Goal: Check status: Check status

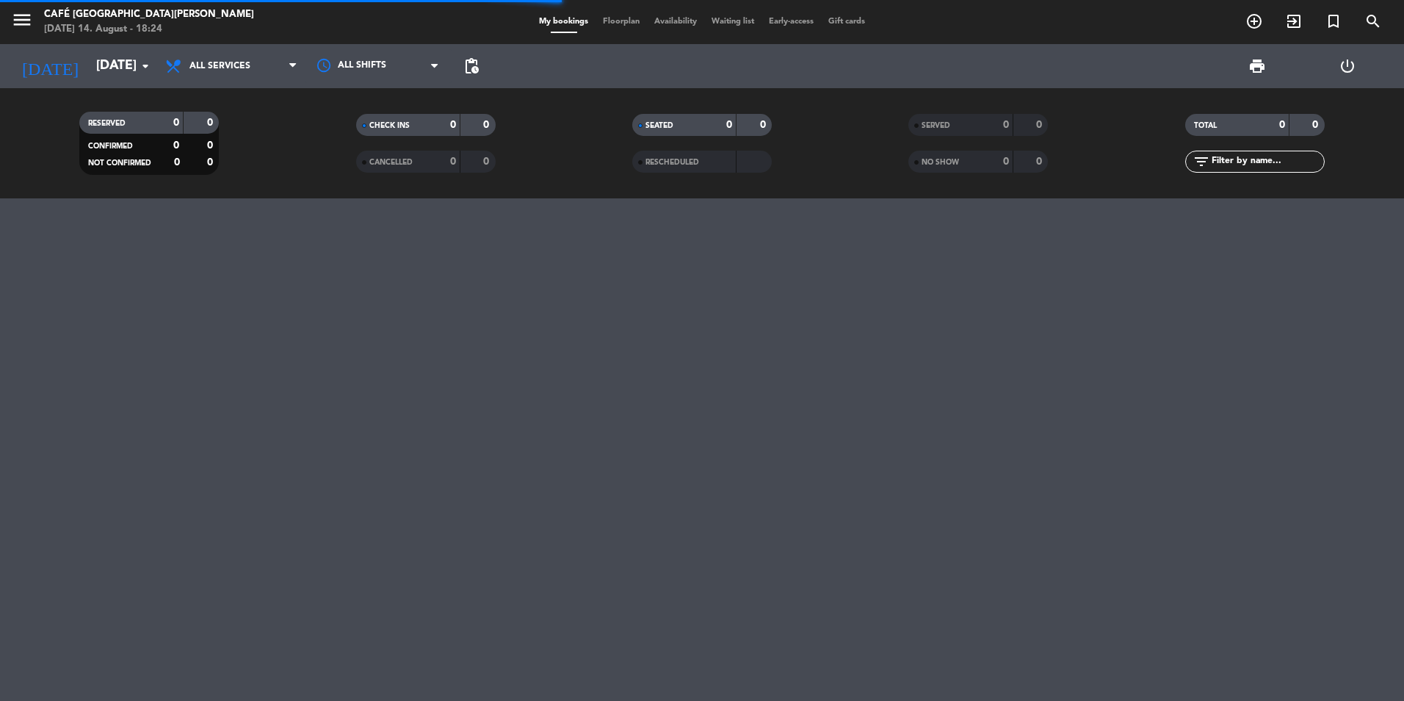
click at [950, 123] on span "SERVED" at bounding box center [936, 125] width 29 height 7
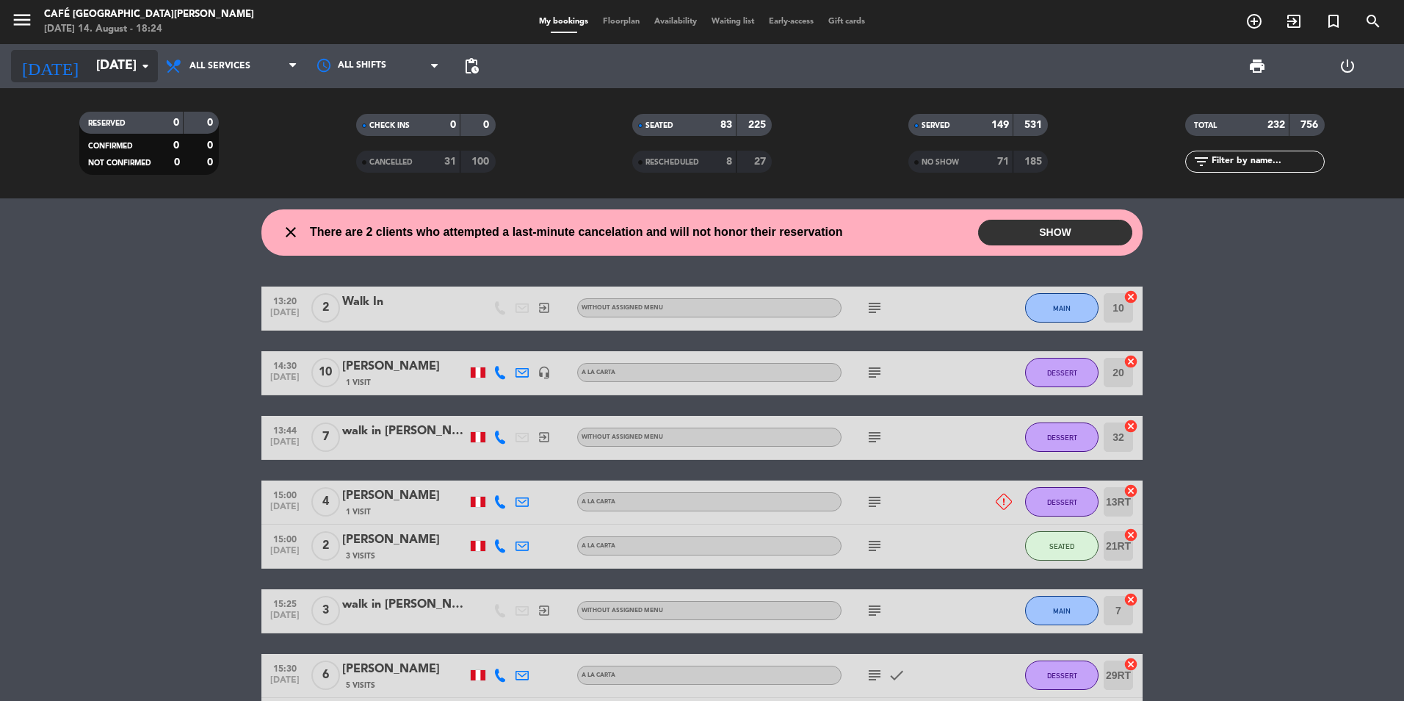
click at [114, 68] on input "[DATE]" at bounding box center [174, 65] width 170 height 29
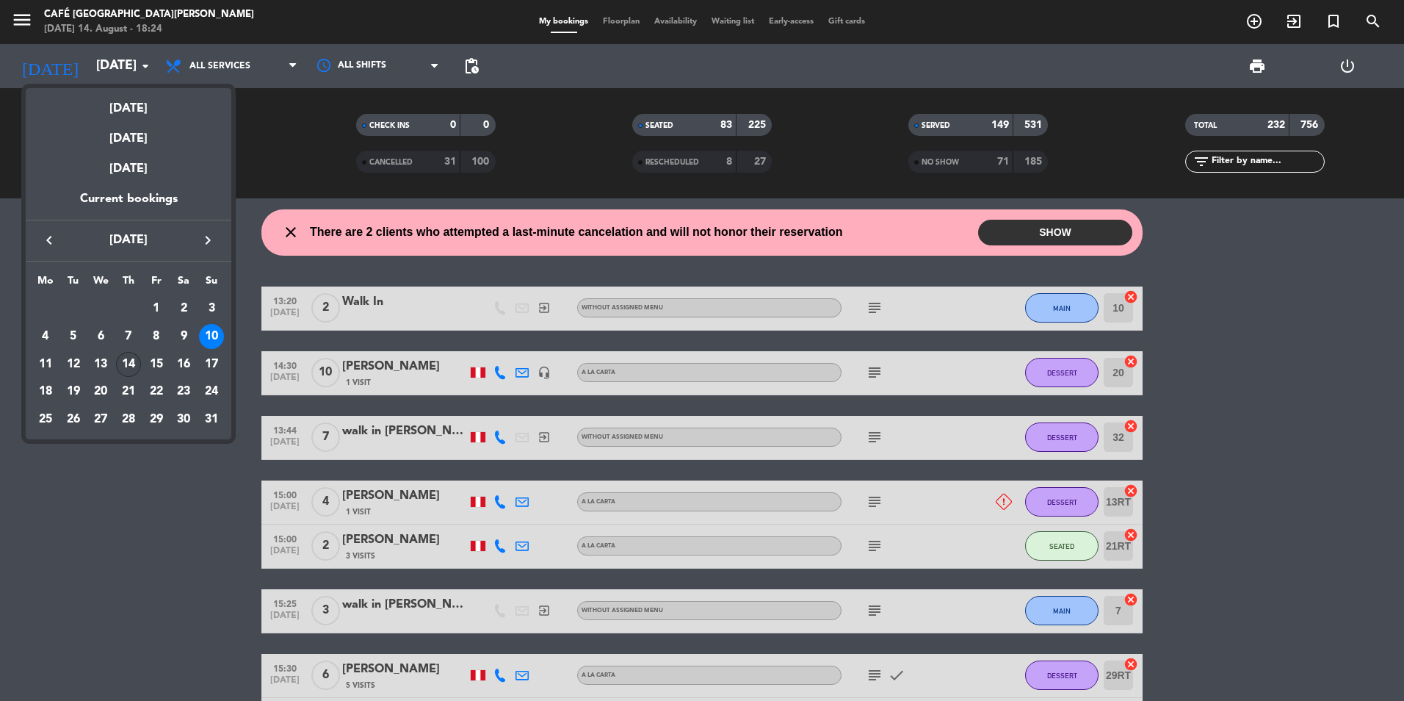
click at [126, 358] on div "14" at bounding box center [128, 364] width 25 height 25
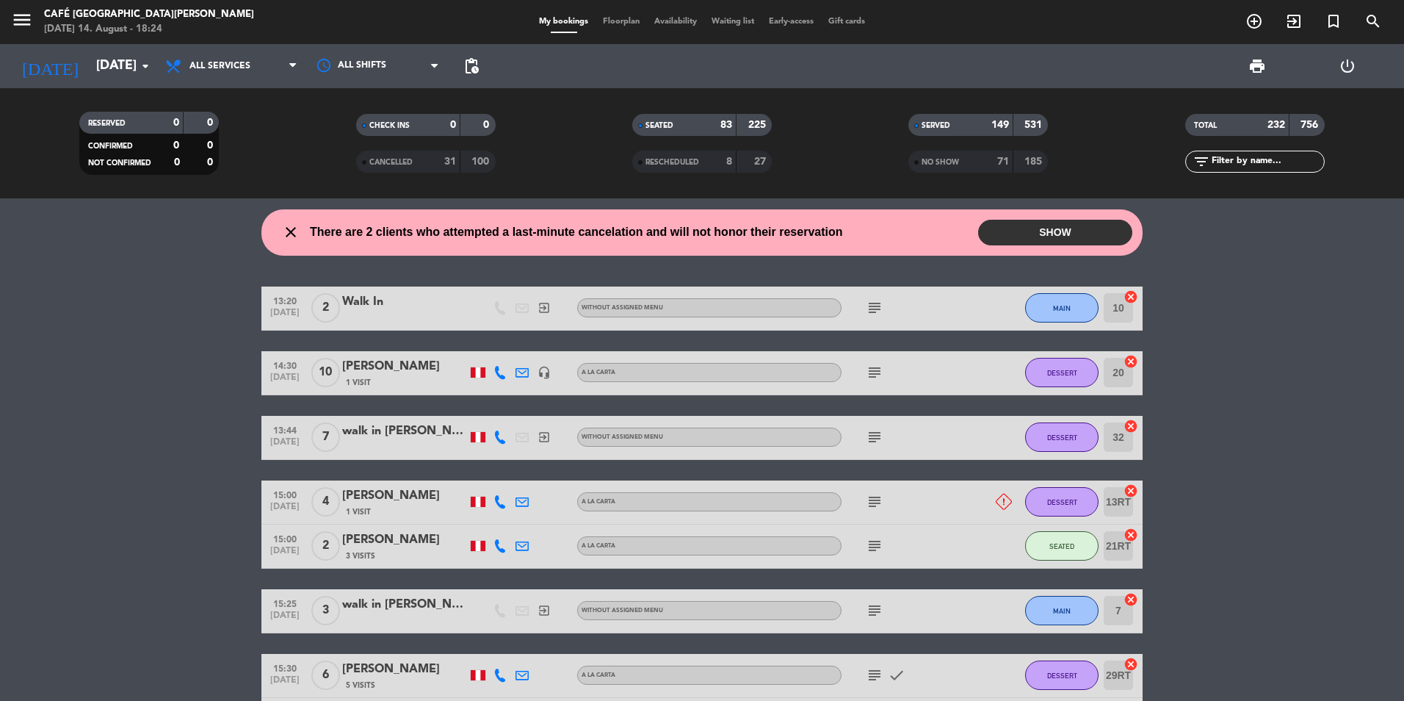
type input "[DATE]"
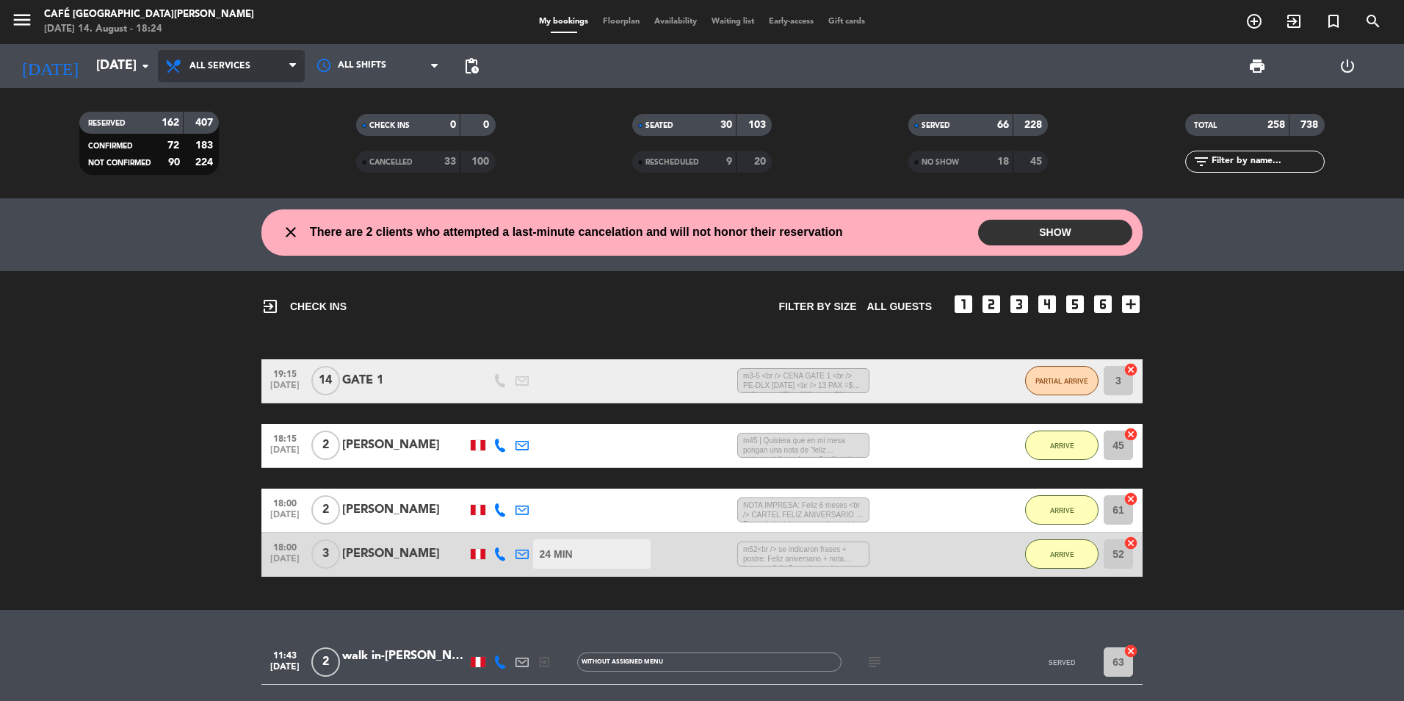
click at [214, 65] on span "All services" at bounding box center [219, 66] width 61 height 10
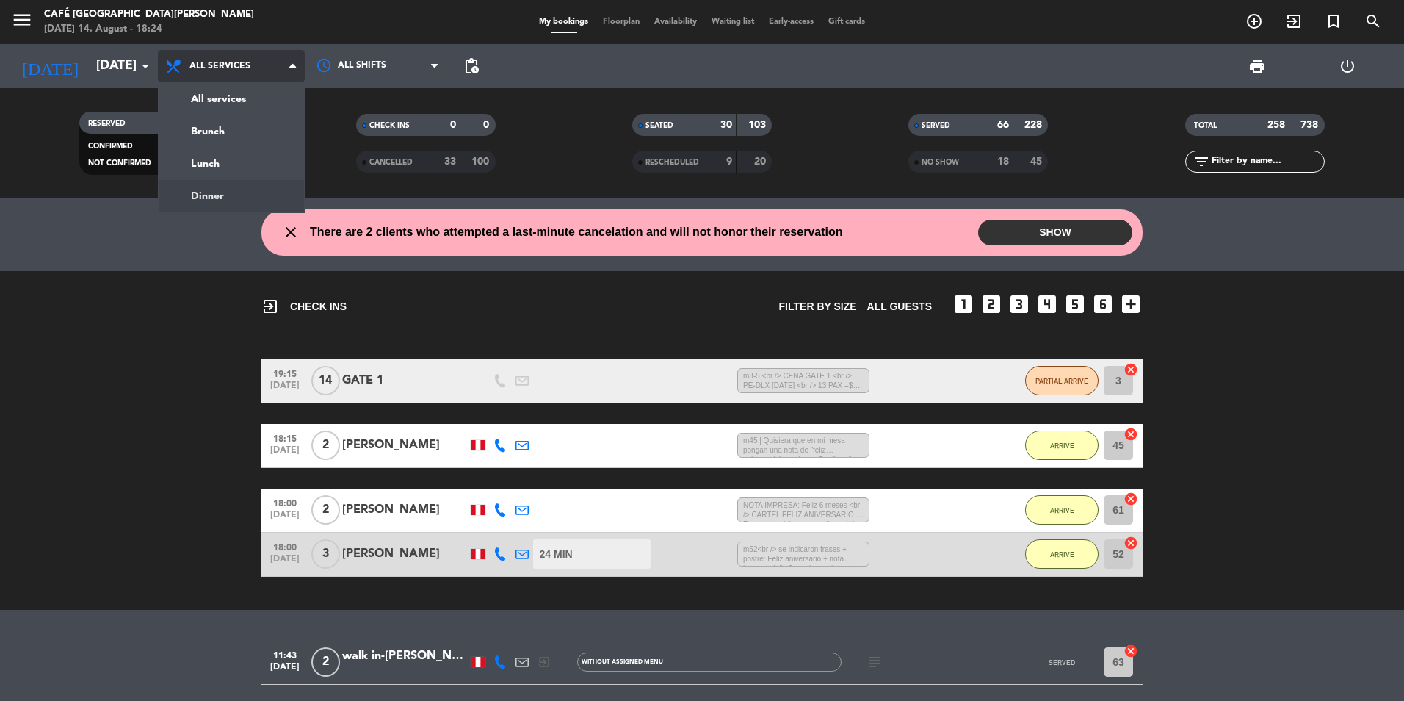
click at [209, 192] on div "menu Café Museo [PERSON_NAME] [DATE] 14. August - 18:24 My bookings Floorplan A…" at bounding box center [702, 99] width 1404 height 198
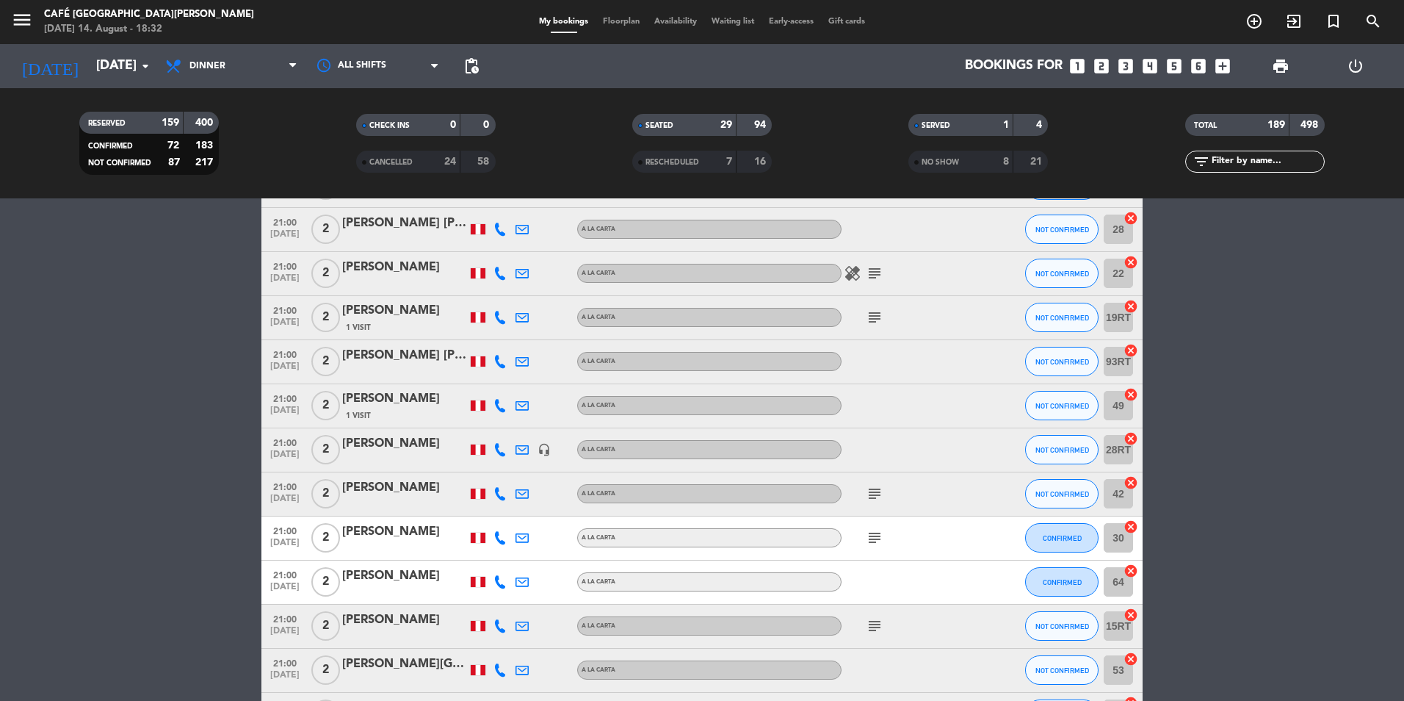
scroll to position [8492, 0]
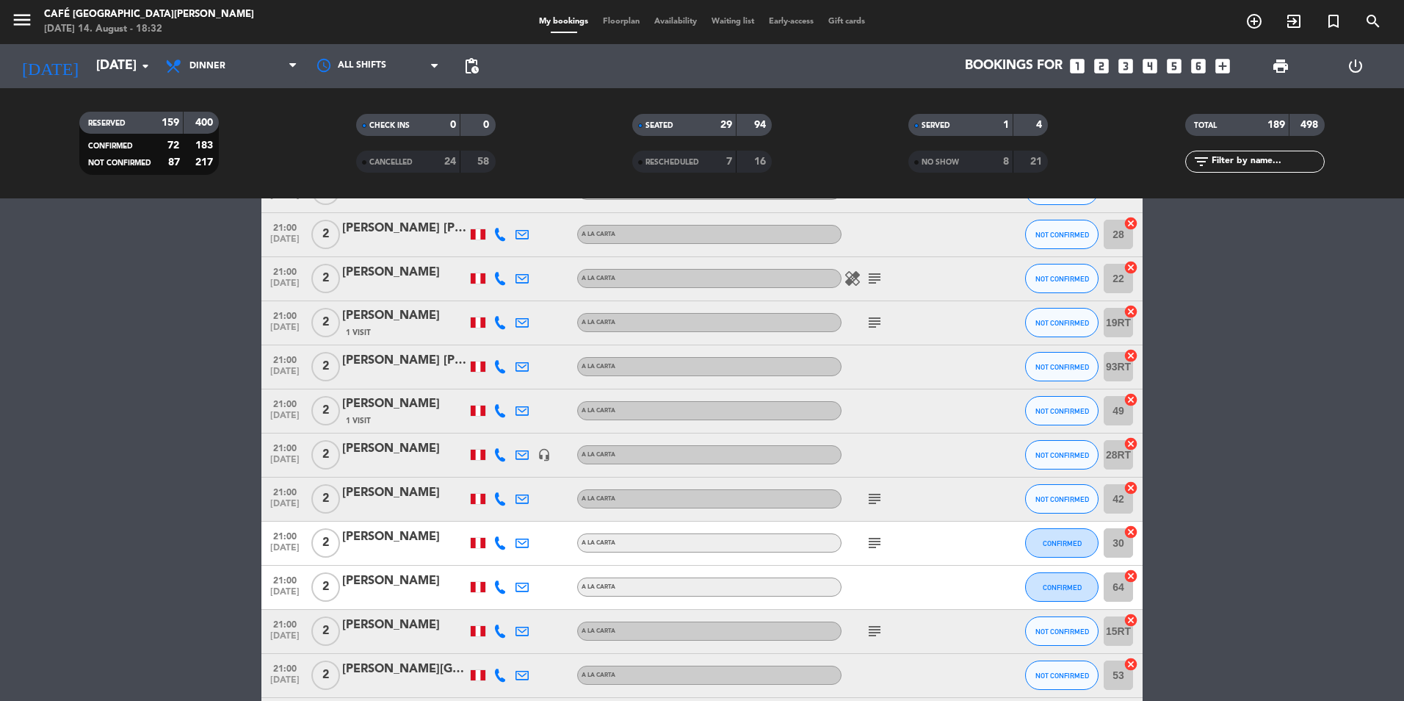
click at [1229, 160] on input "text" at bounding box center [1267, 161] width 114 height 16
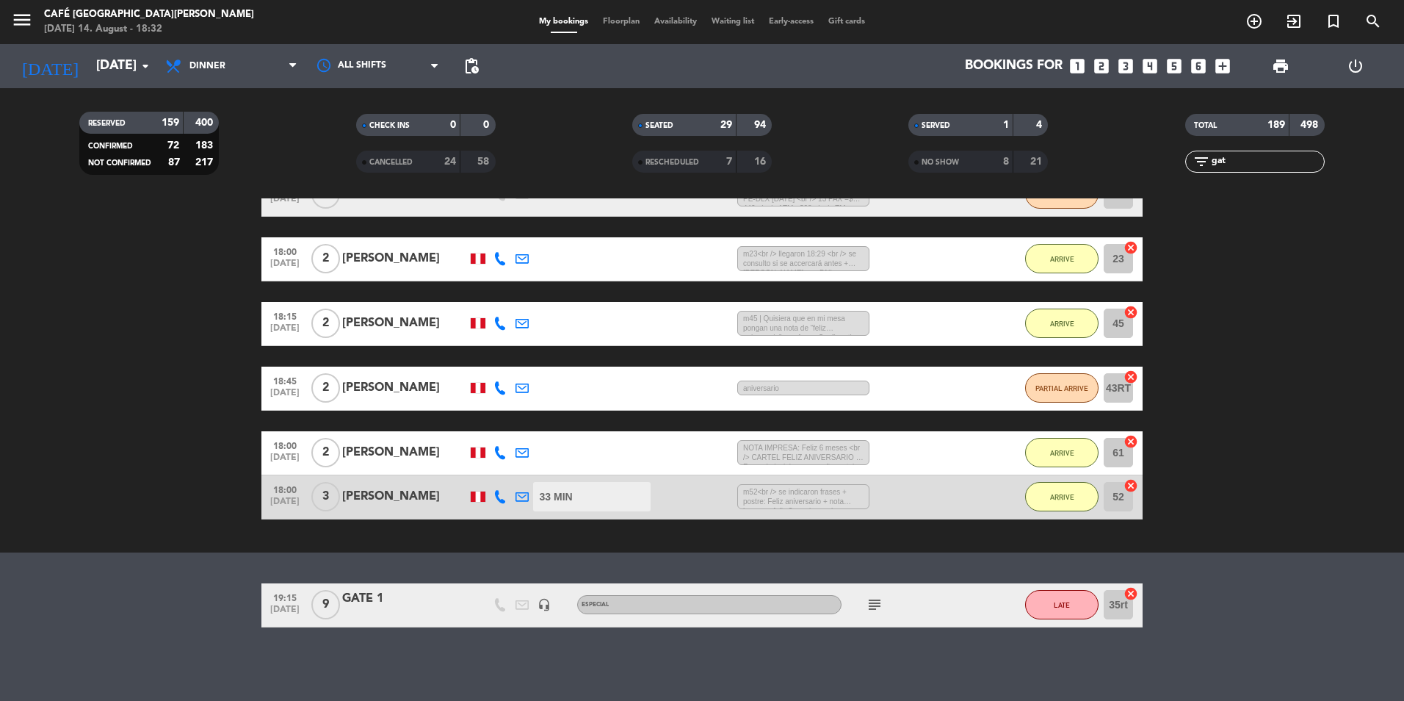
scroll to position [352, 0]
type input "gate"
click at [375, 598] on div "GATE 1" at bounding box center [404, 598] width 125 height 19
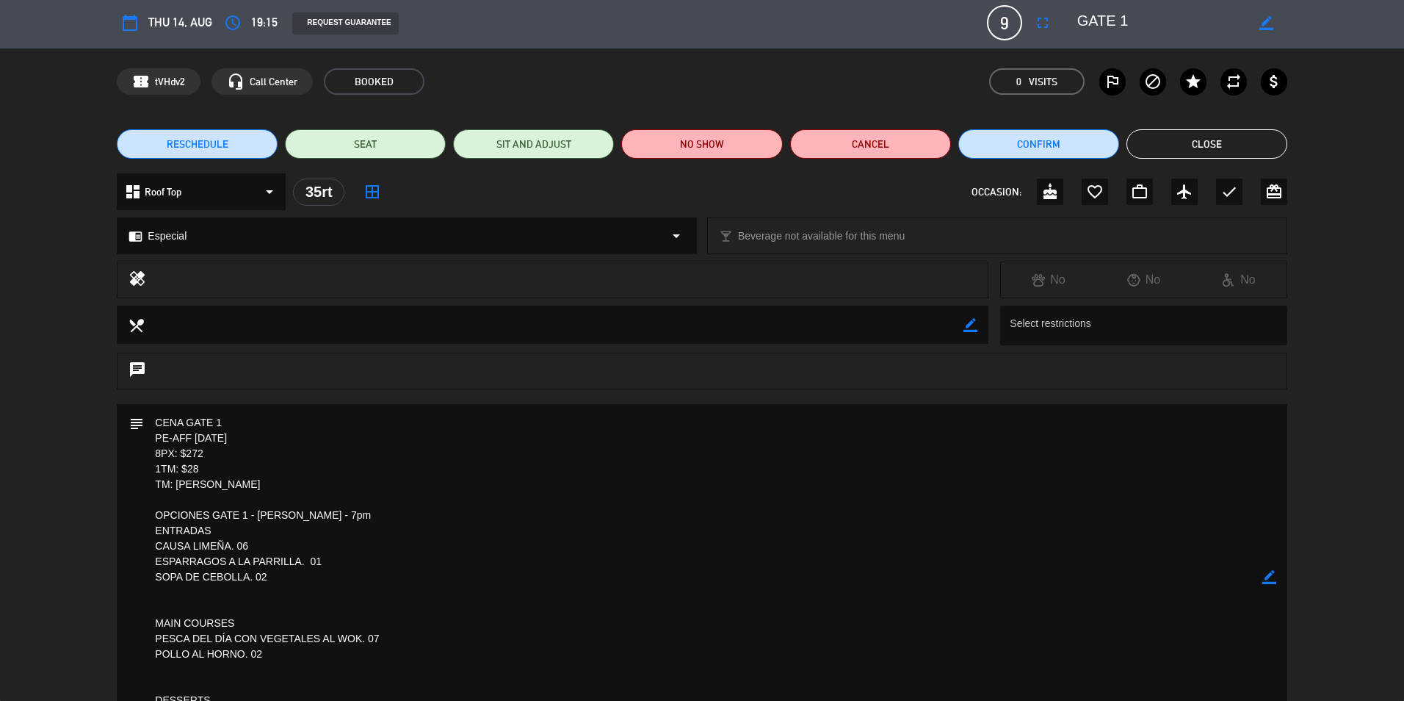
scroll to position [0, 0]
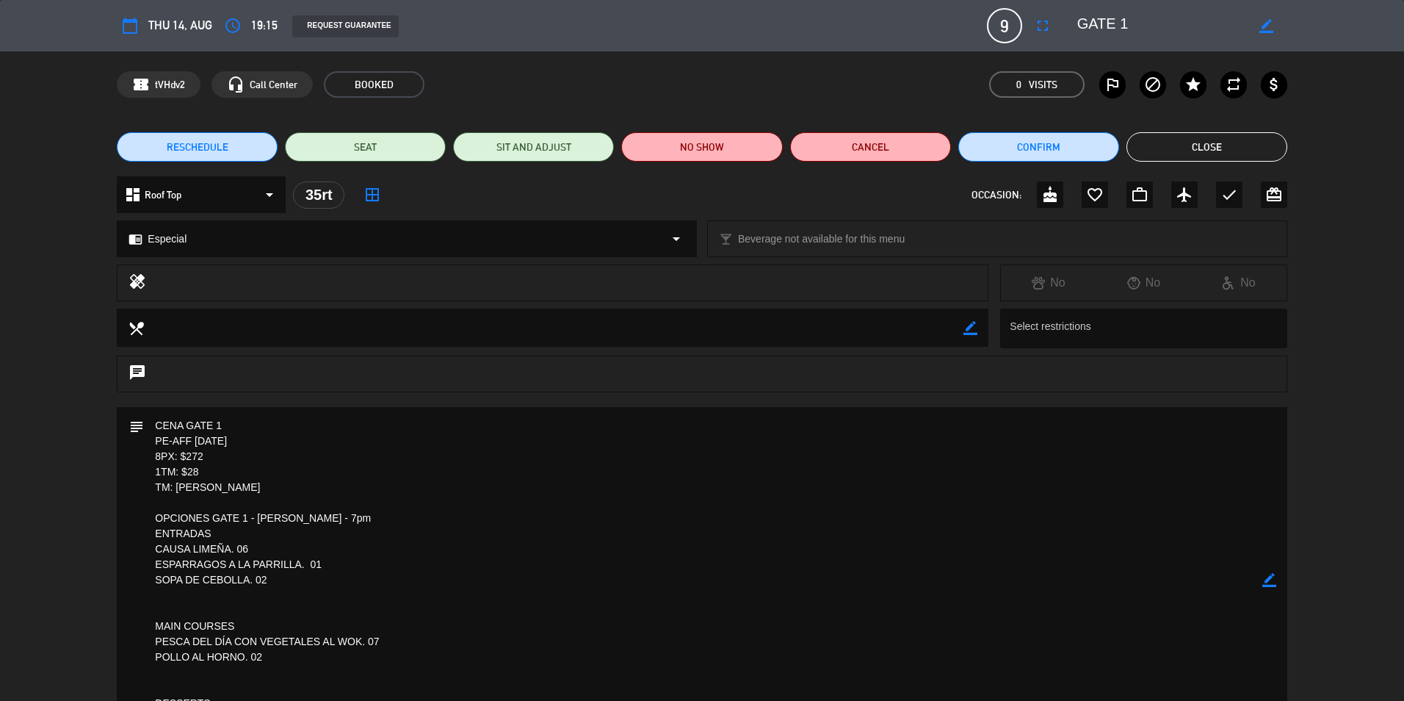
click at [1190, 146] on button "Close" at bounding box center [1207, 146] width 161 height 29
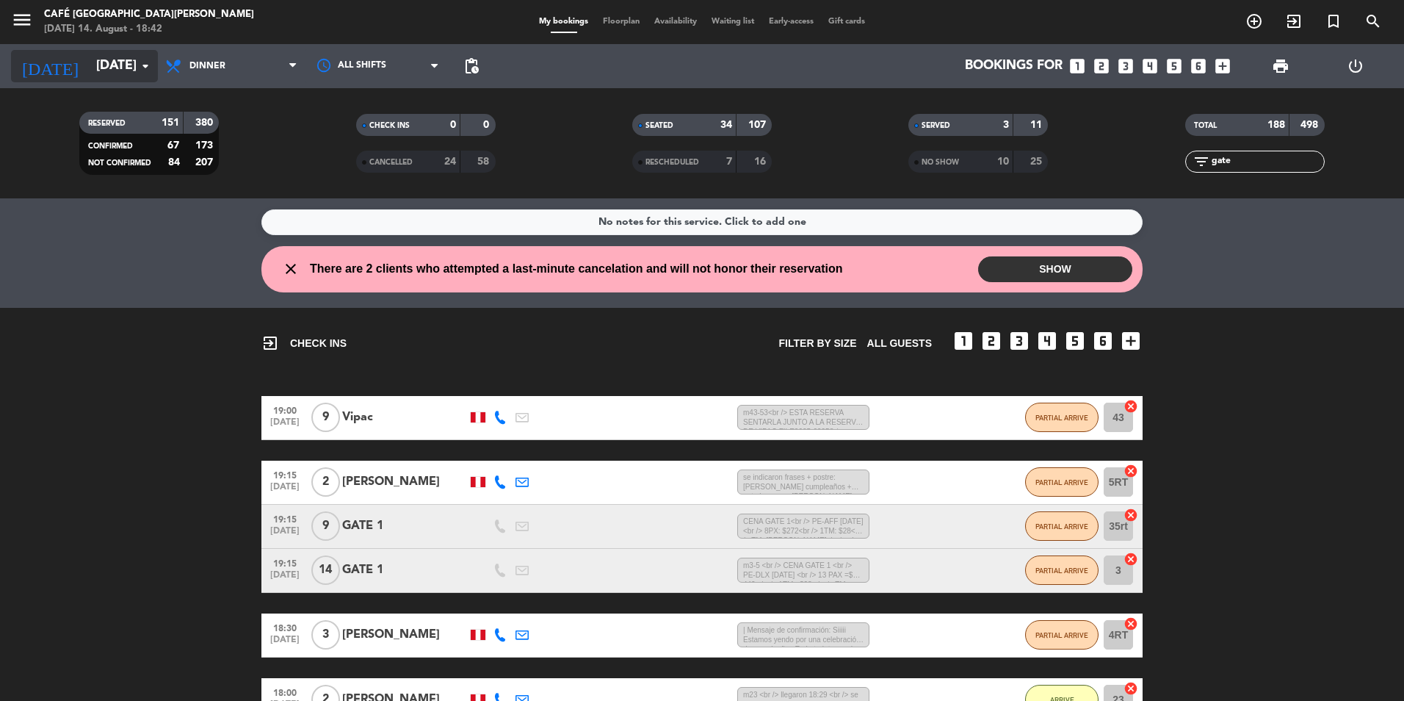
click at [89, 63] on input "[DATE]" at bounding box center [174, 65] width 170 height 29
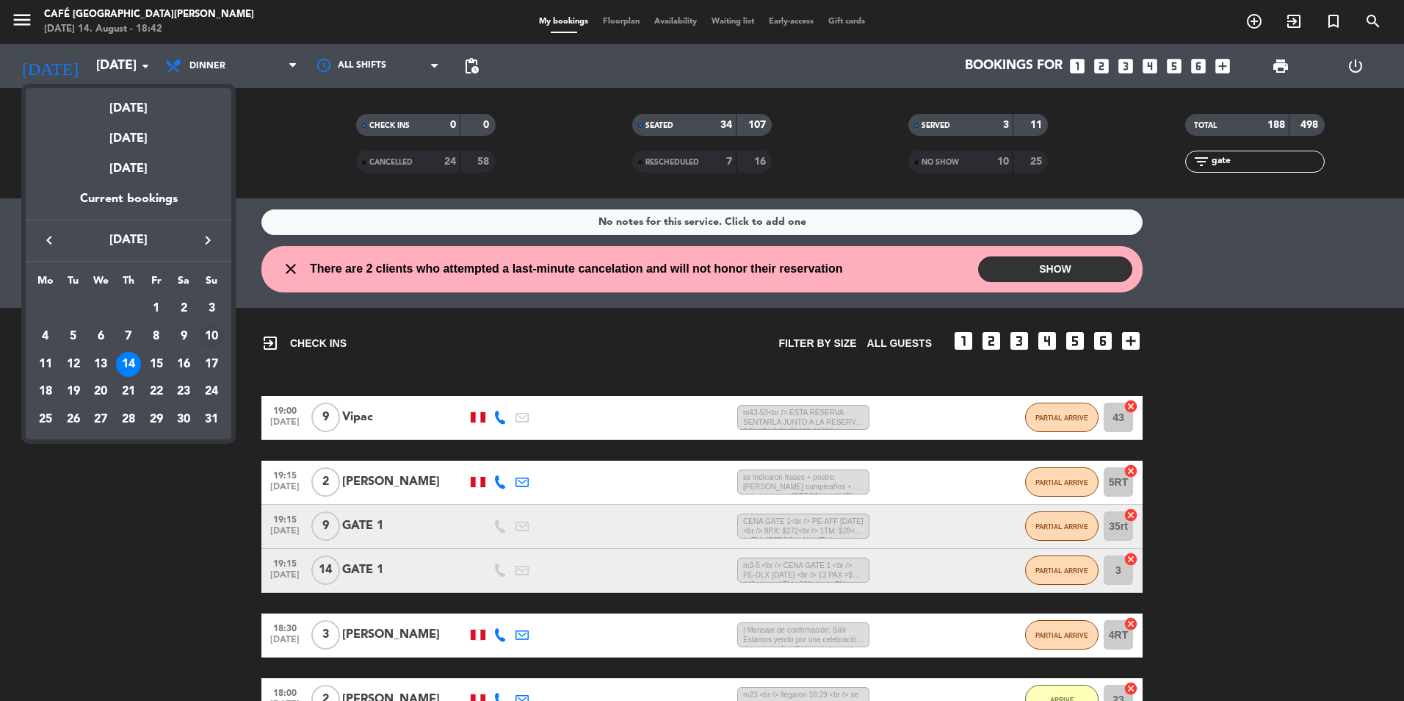
click at [214, 336] on div "10" at bounding box center [211, 336] width 25 height 25
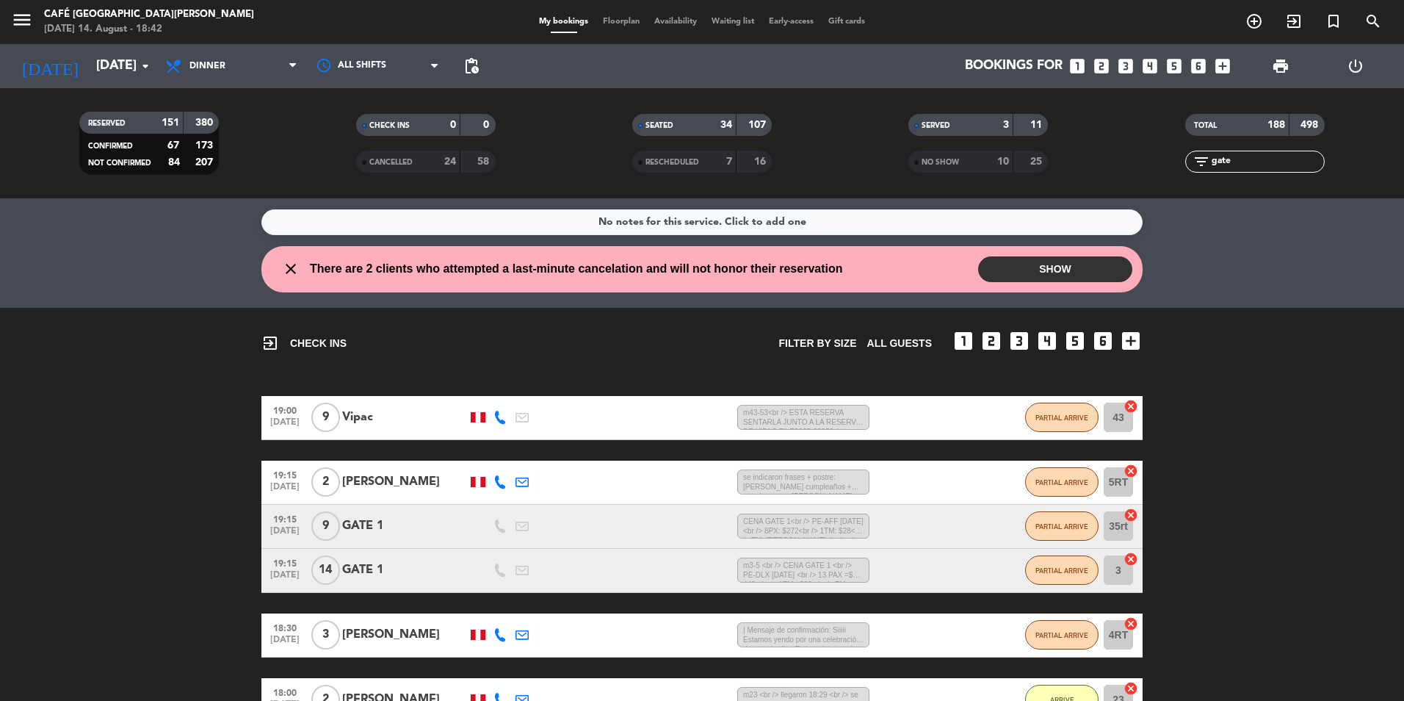
type input "[DATE]"
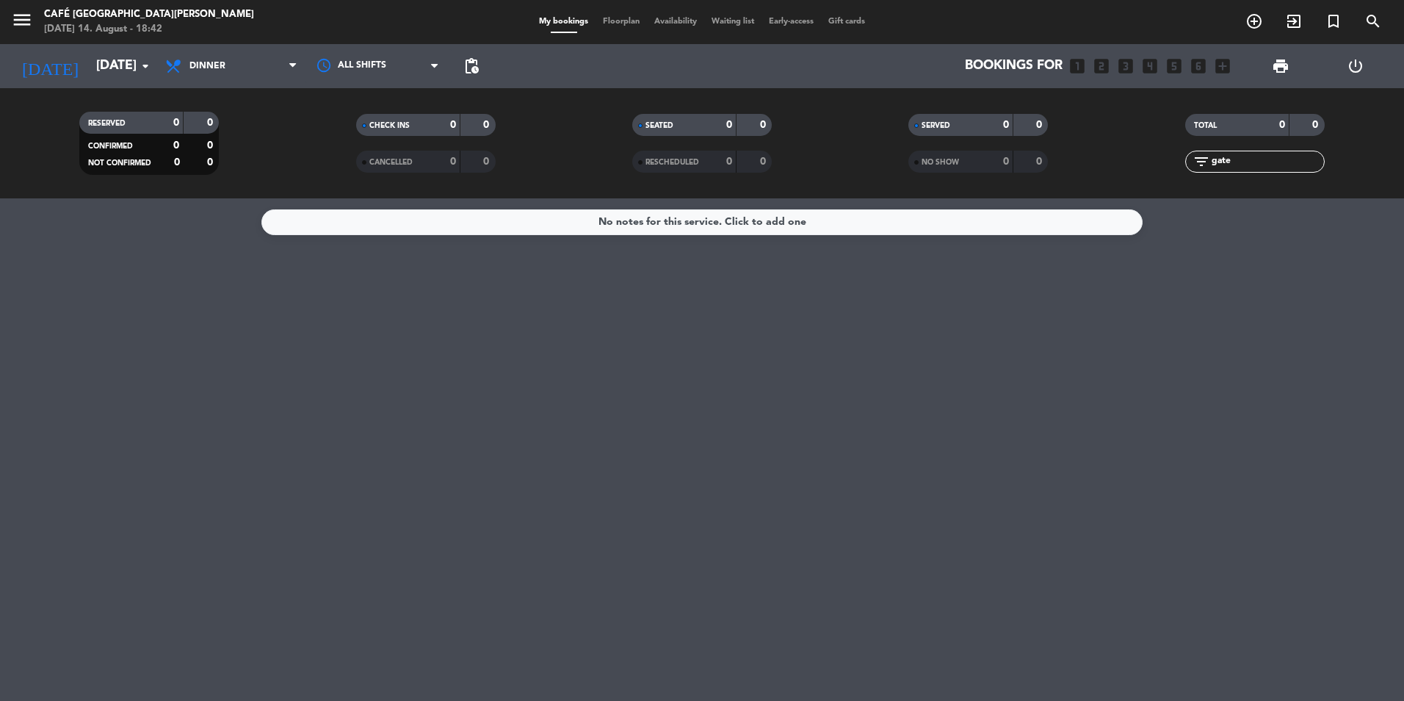
click at [1241, 164] on input "gate" at bounding box center [1267, 161] width 114 height 16
type input "g"
click at [206, 68] on span "Dinner" at bounding box center [207, 66] width 36 height 10
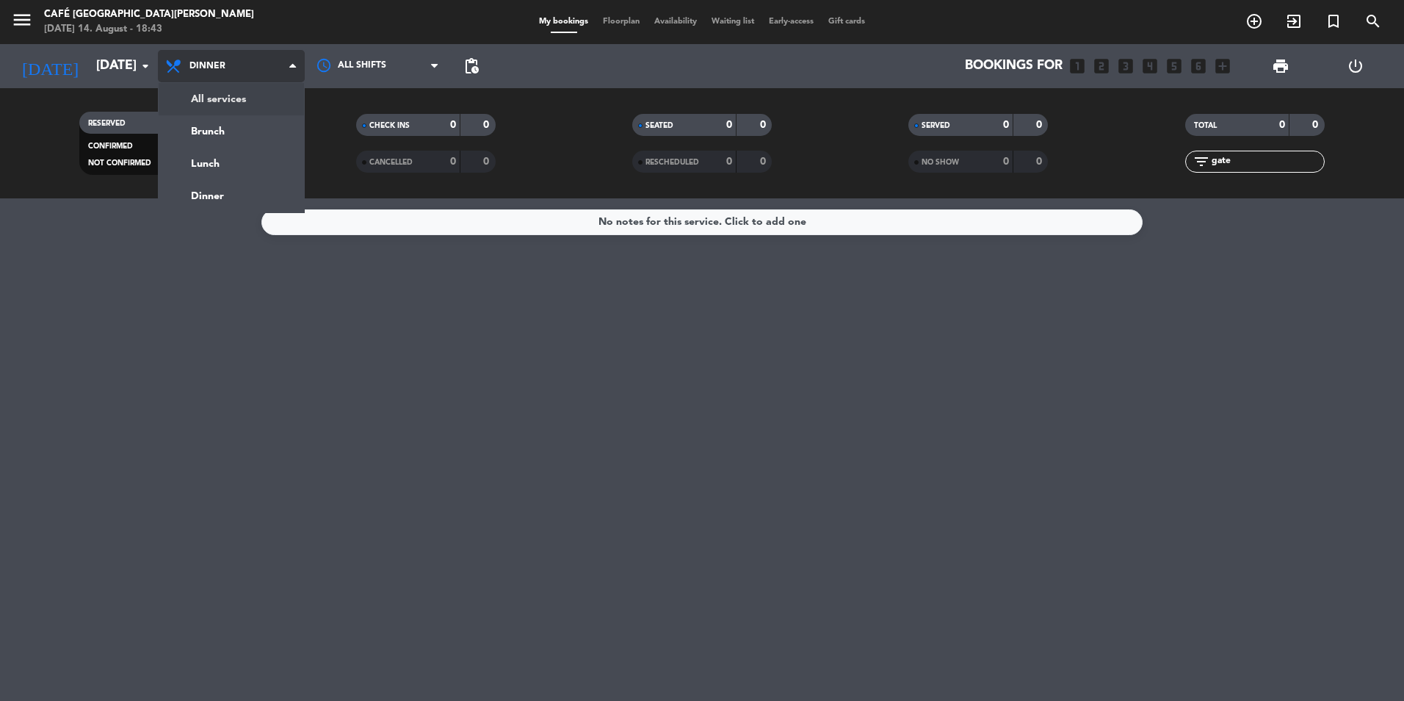
click at [223, 104] on div "menu Café Museo [PERSON_NAME] [DATE] 14. August - 18:43 My bookings Floorplan A…" at bounding box center [702, 99] width 1404 height 198
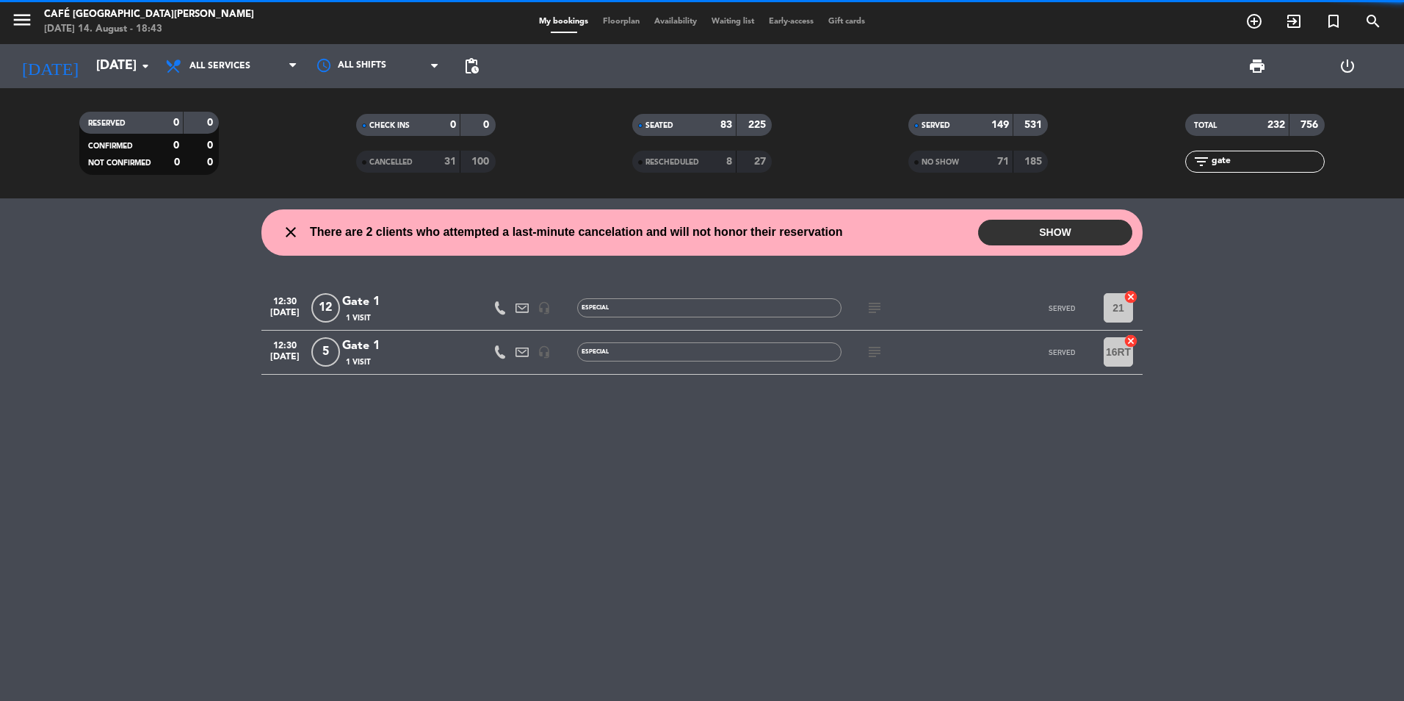
click at [941, 127] on span "SERVED" at bounding box center [936, 125] width 29 height 7
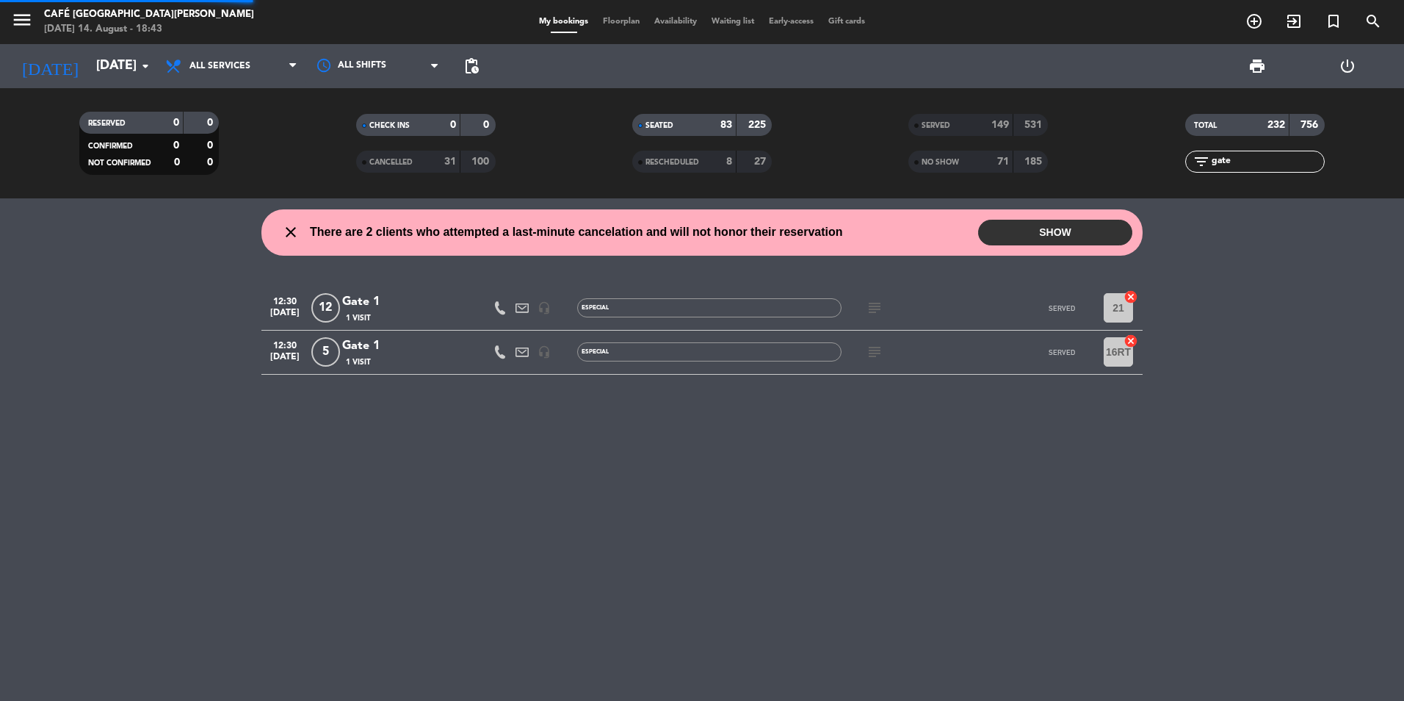
click at [941, 127] on span "SERVED" at bounding box center [936, 125] width 29 height 7
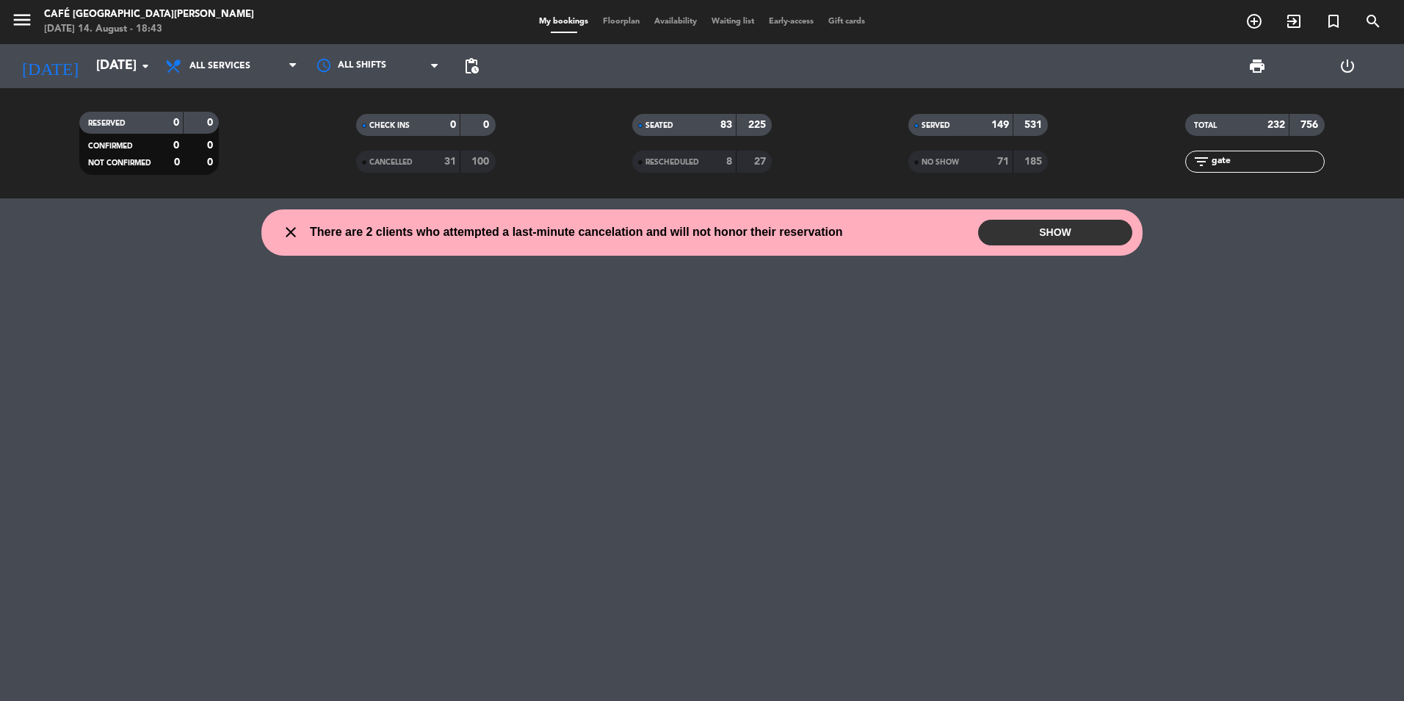
drag, startPoint x: 1240, startPoint y: 164, endPoint x: 1250, endPoint y: 162, distance: 9.8
click at [1247, 162] on input "gate" at bounding box center [1267, 161] width 114 height 16
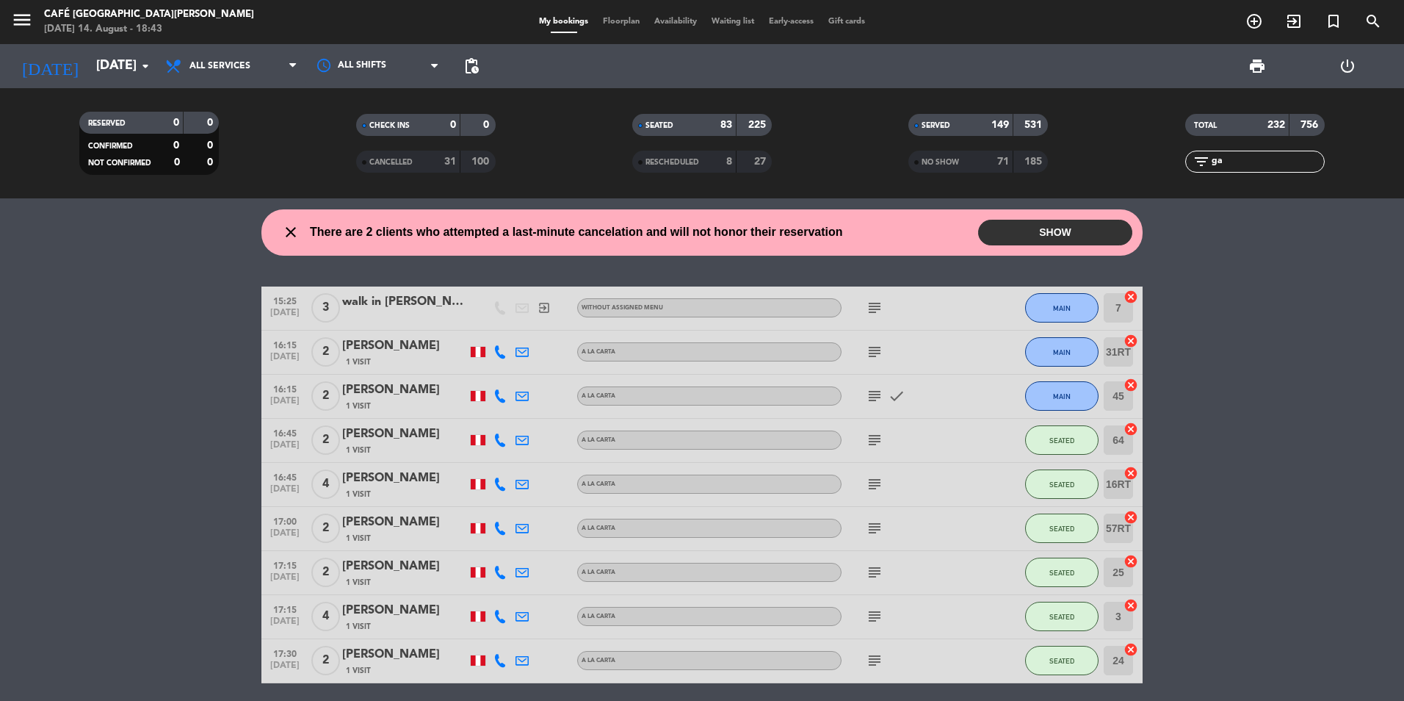
type input "g"
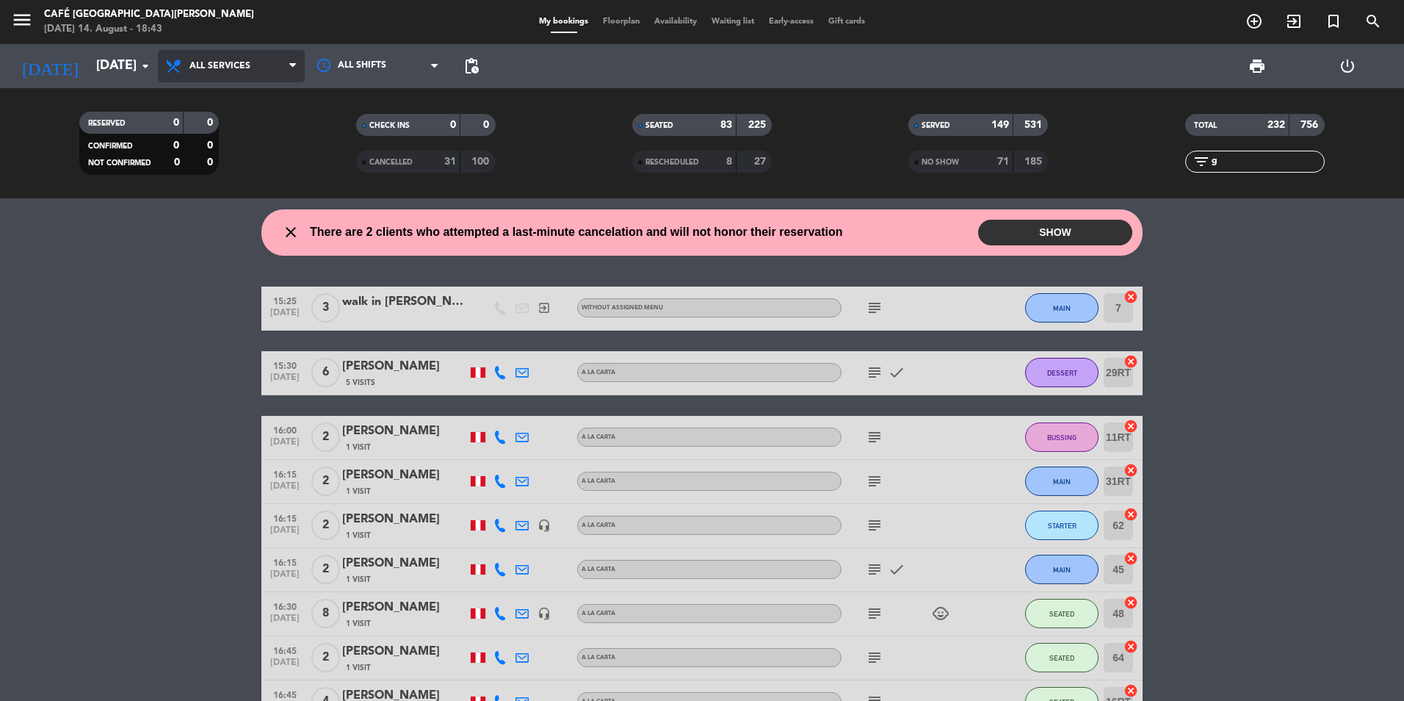
type input "g"
click at [201, 65] on span "All services" at bounding box center [219, 66] width 61 height 10
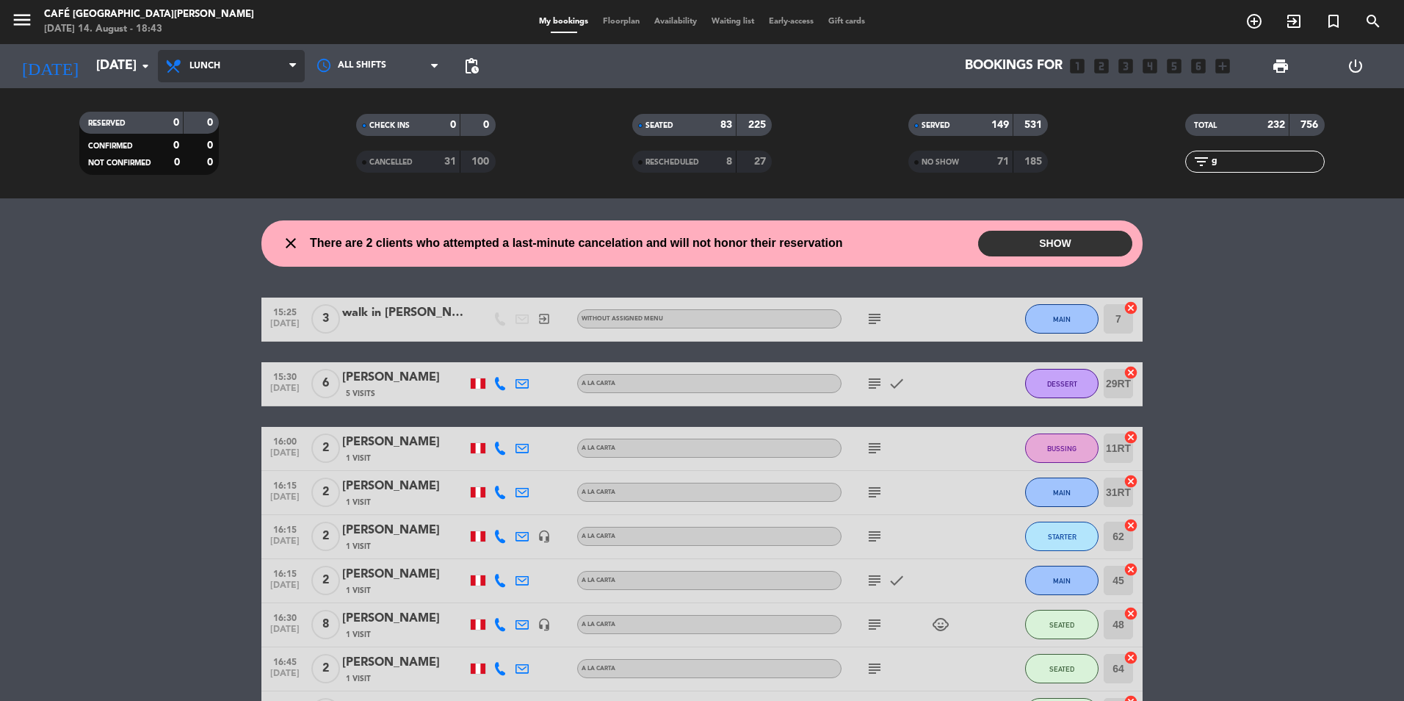
click at [214, 156] on div "menu Café Museo [PERSON_NAME] [DATE] 14. August - 18:43 My bookings Floorplan A…" at bounding box center [702, 99] width 1404 height 198
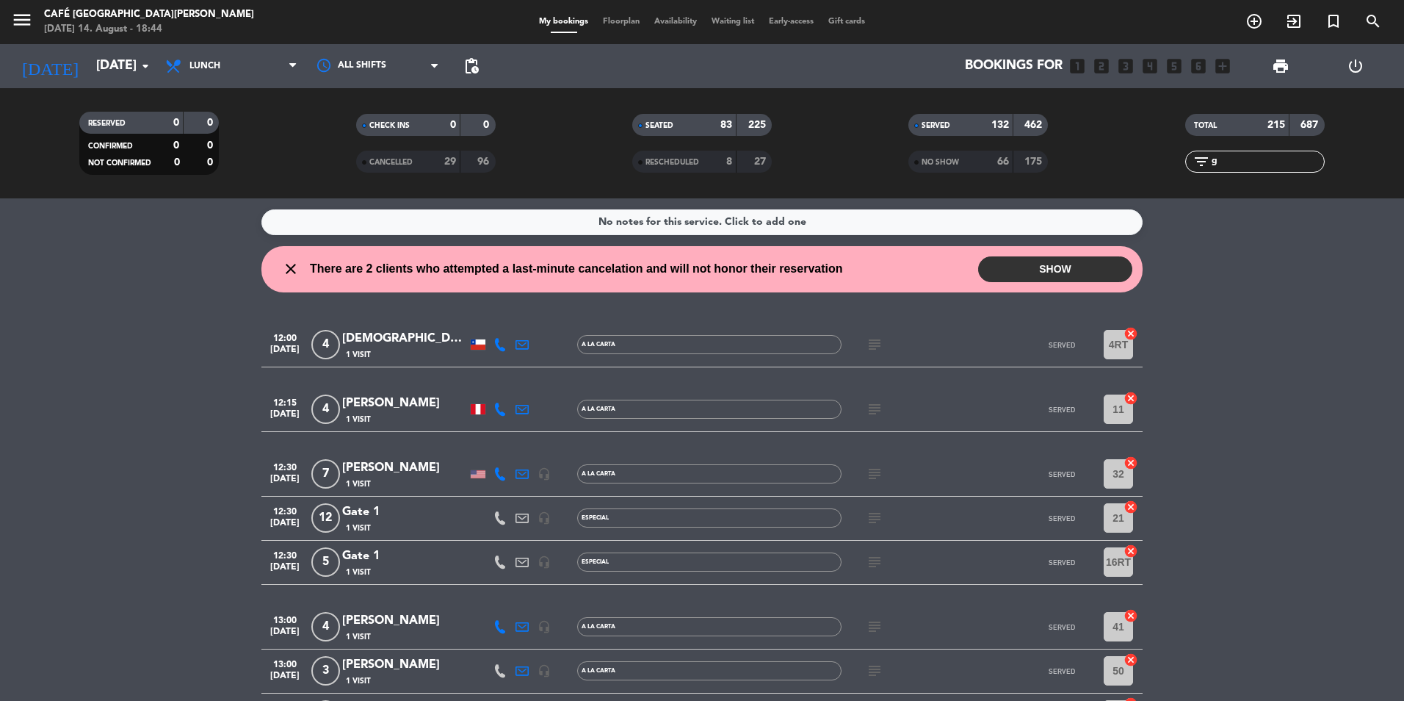
click at [1238, 159] on input "g" at bounding box center [1267, 161] width 114 height 16
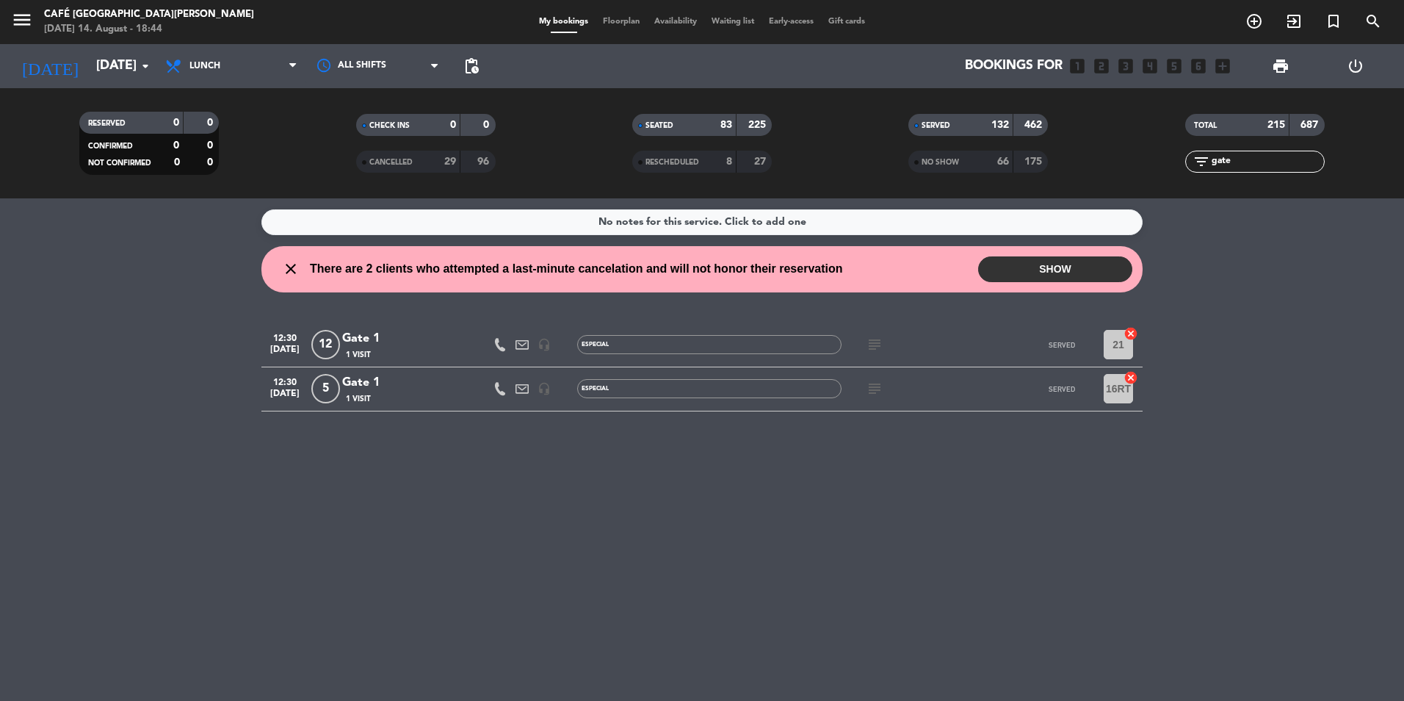
type input "gate"
click at [392, 337] on div "Gate 1" at bounding box center [404, 338] width 125 height 19
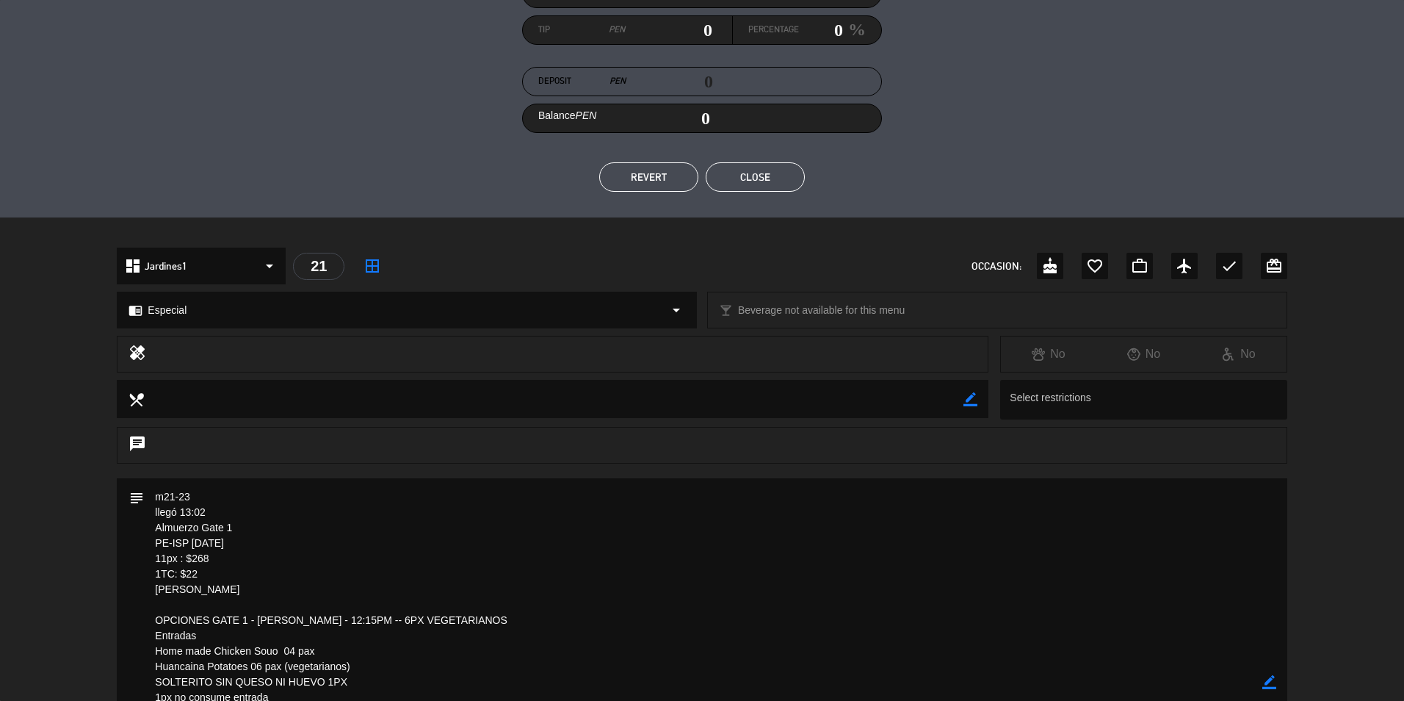
scroll to position [145, 0]
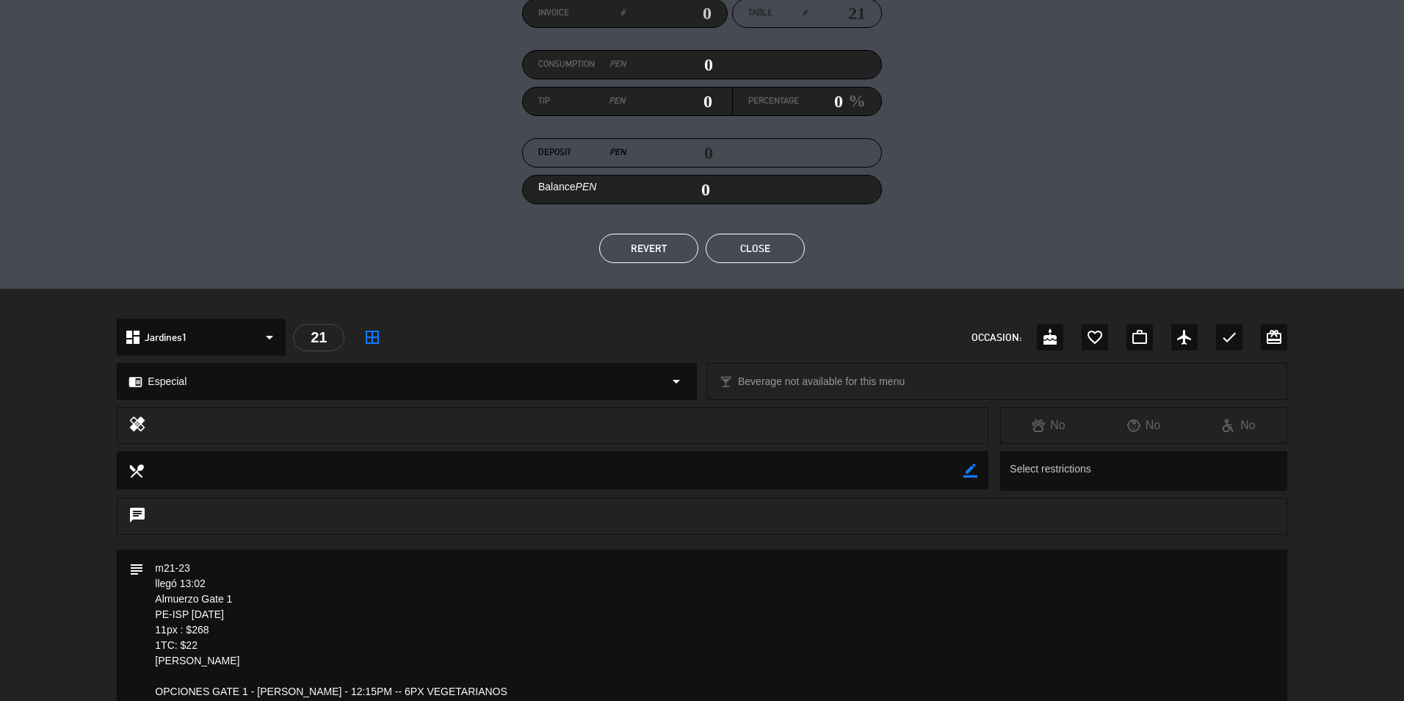
click at [742, 240] on button "Close" at bounding box center [755, 248] width 99 height 29
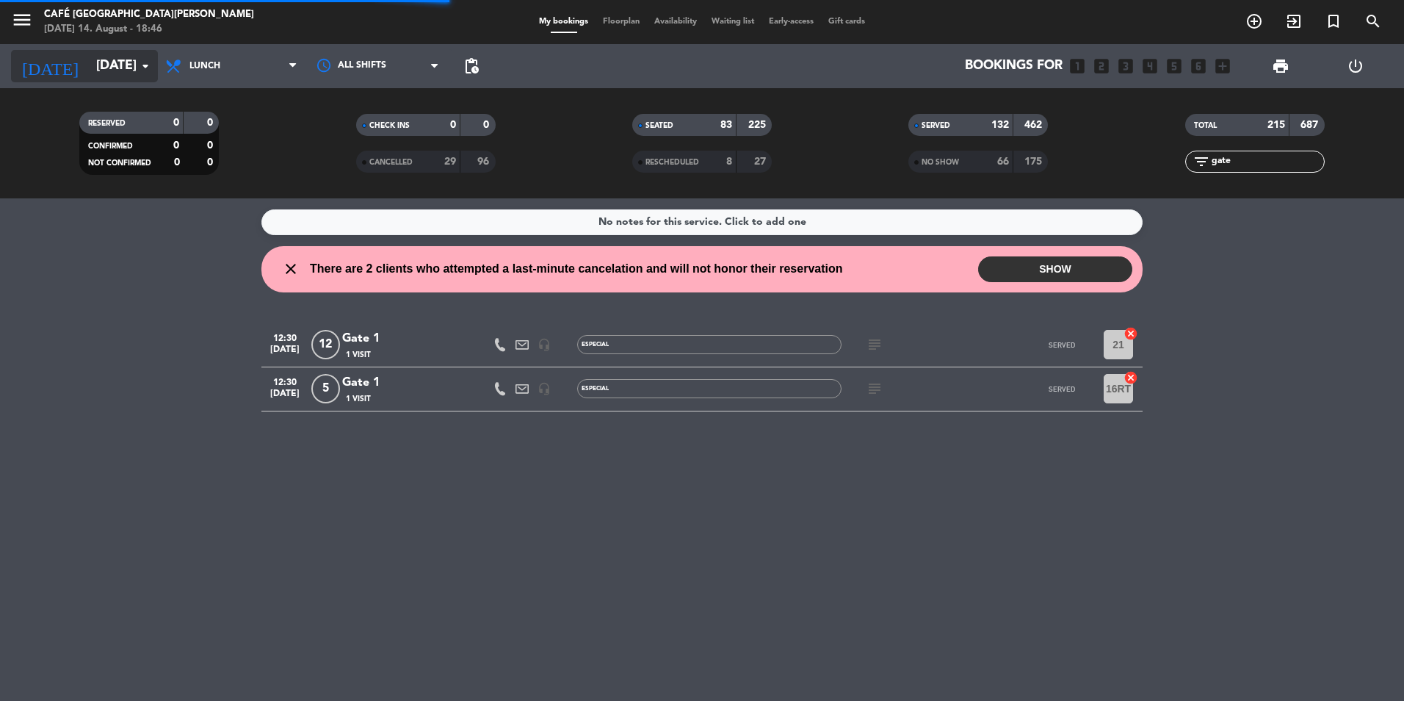
click at [98, 64] on input "[DATE]" at bounding box center [174, 65] width 170 height 29
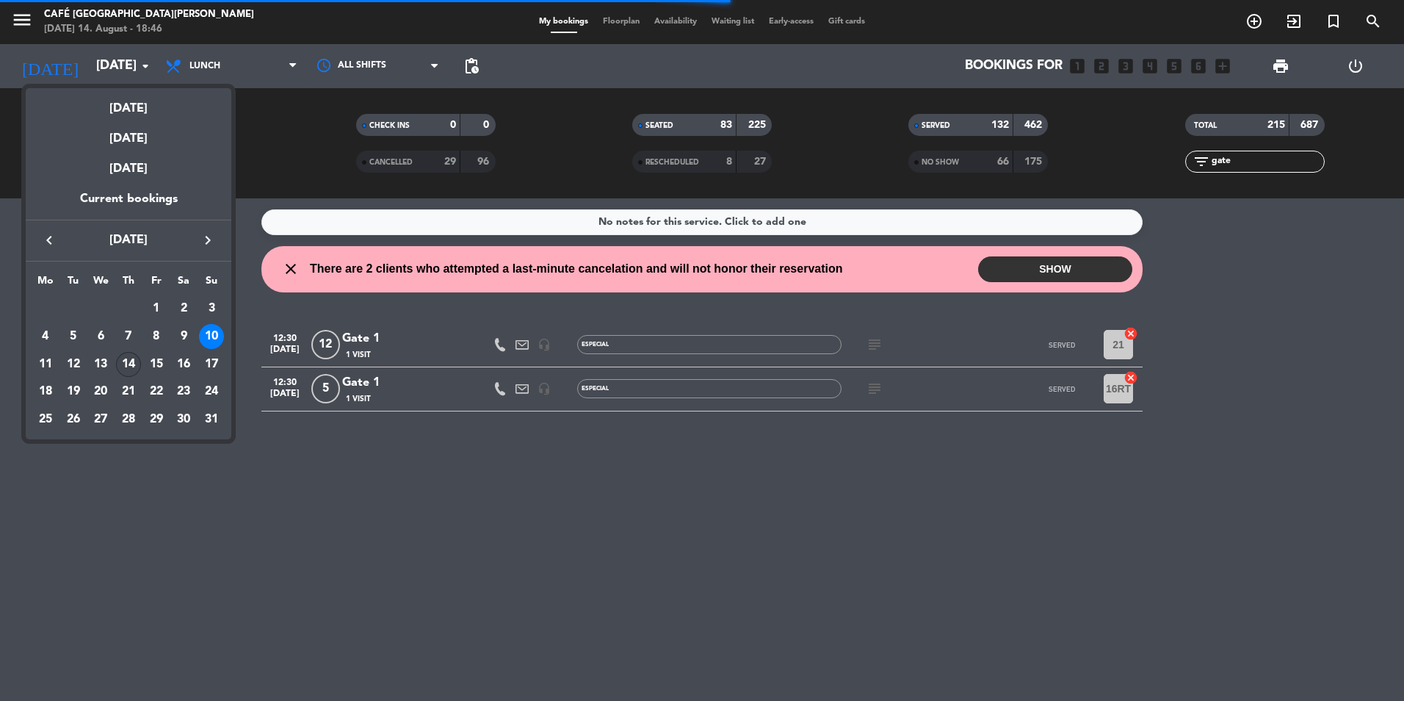
click at [129, 362] on div "14" at bounding box center [128, 364] width 25 height 25
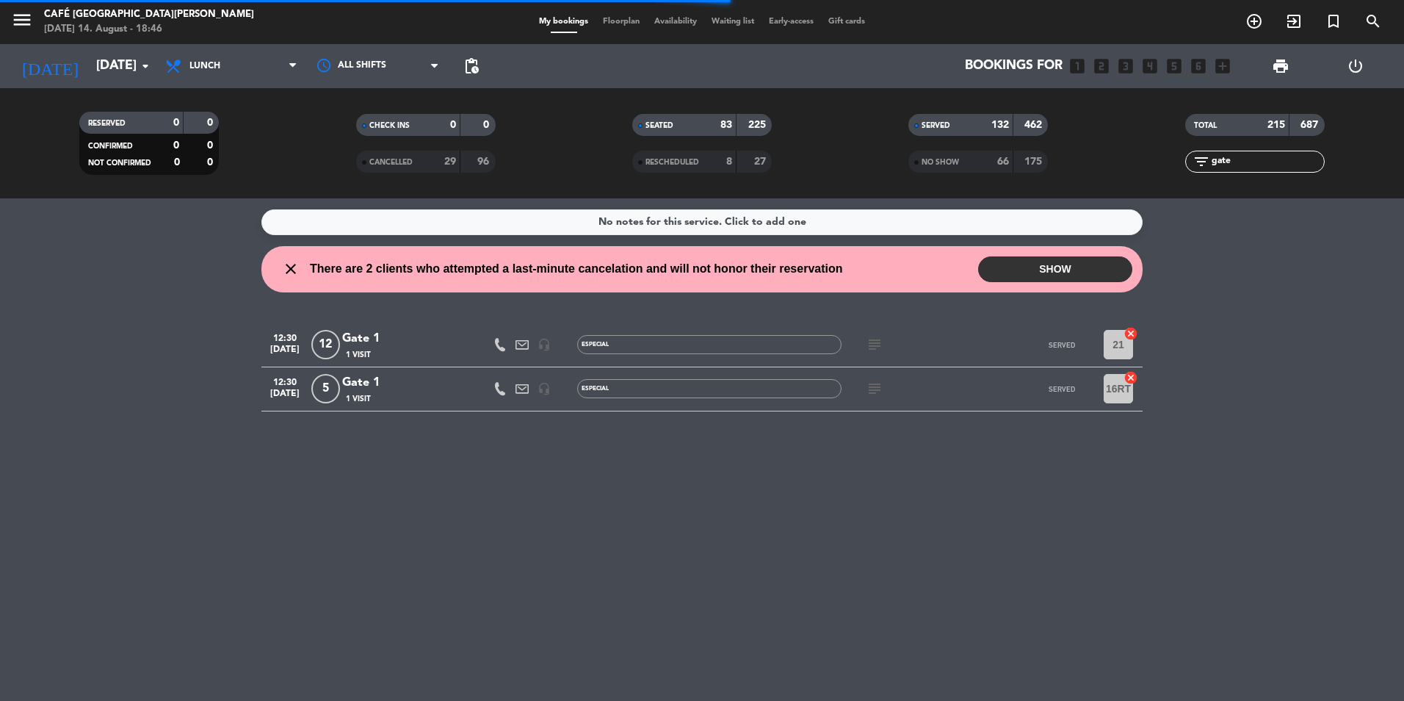
type input "[DATE]"
drag, startPoint x: 195, startPoint y: 62, endPoint x: 362, endPoint y: 141, distance: 185.3
click at [196, 62] on span "Lunch" at bounding box center [204, 66] width 31 height 10
drag, startPoint x: 220, startPoint y: 194, endPoint x: 266, endPoint y: 165, distance: 53.8
click at [220, 192] on div "menu Café Museo [PERSON_NAME] [DATE] 14. August - 18:47 My bookings Floorplan A…" at bounding box center [702, 99] width 1404 height 198
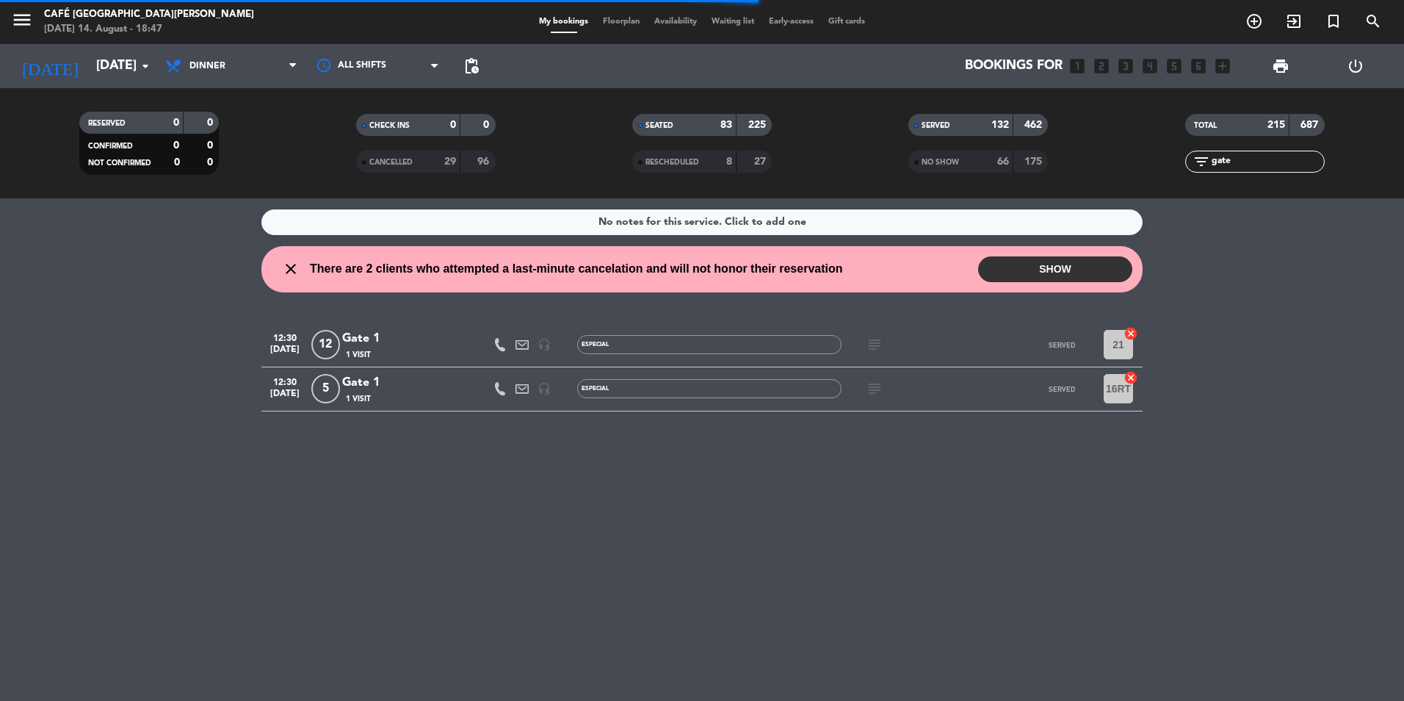
click at [1253, 163] on input "gate" at bounding box center [1267, 161] width 114 height 16
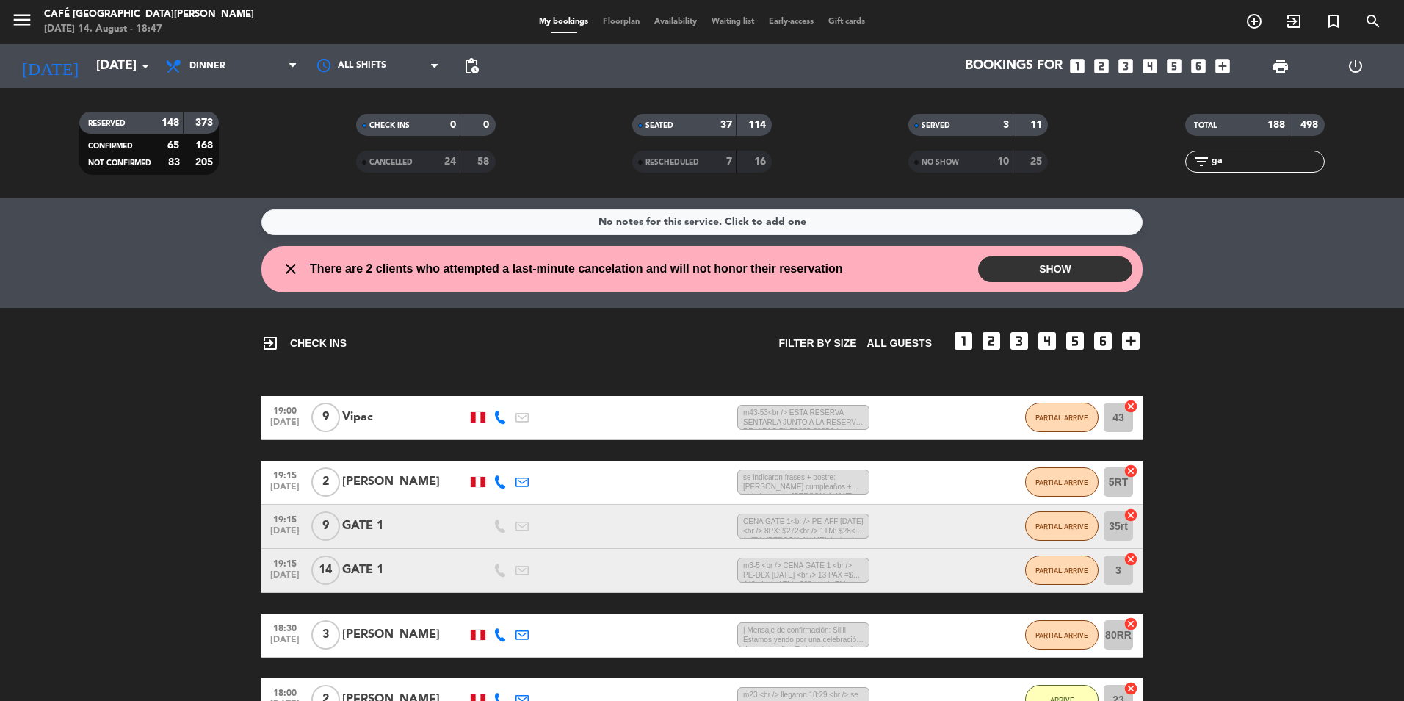
type input "g"
type input "gate"
click at [362, 521] on div "GATE 1" at bounding box center [404, 525] width 125 height 19
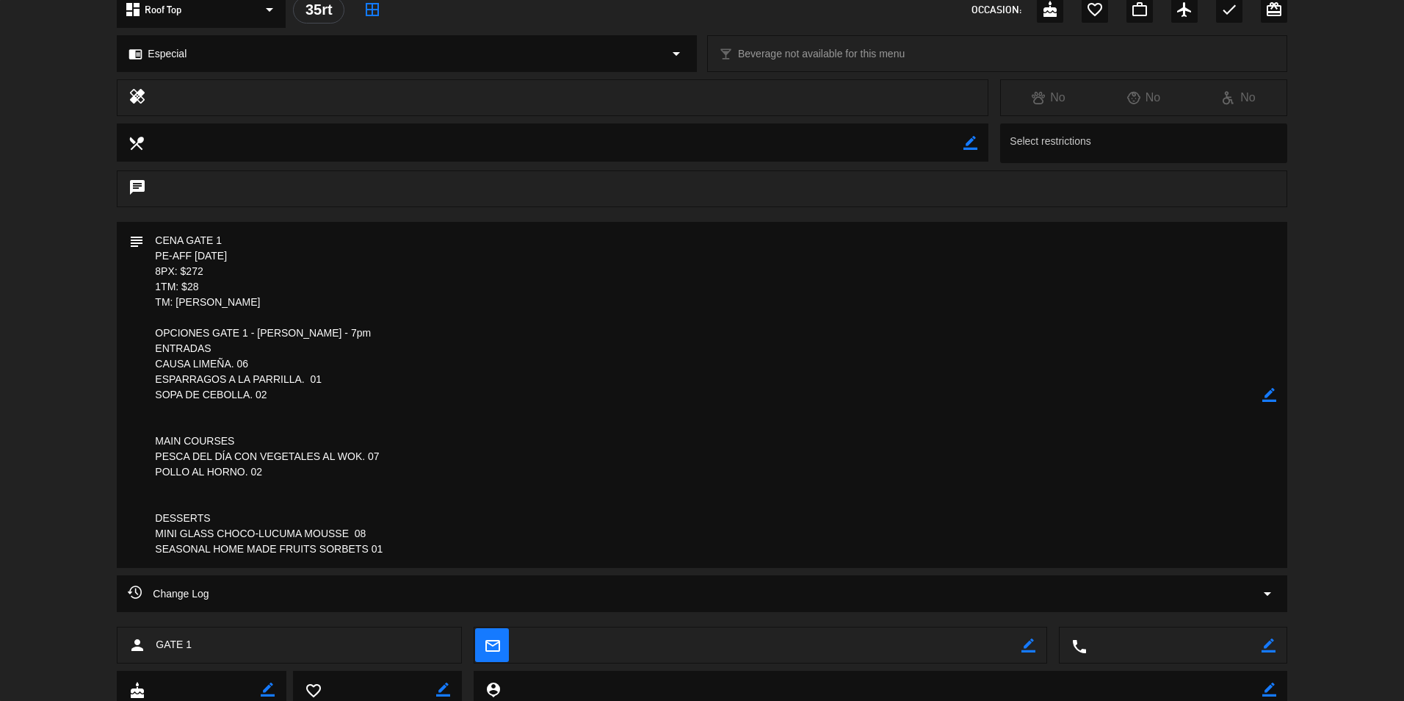
scroll to position [163, 0]
